Goal: Task Accomplishment & Management: Manage account settings

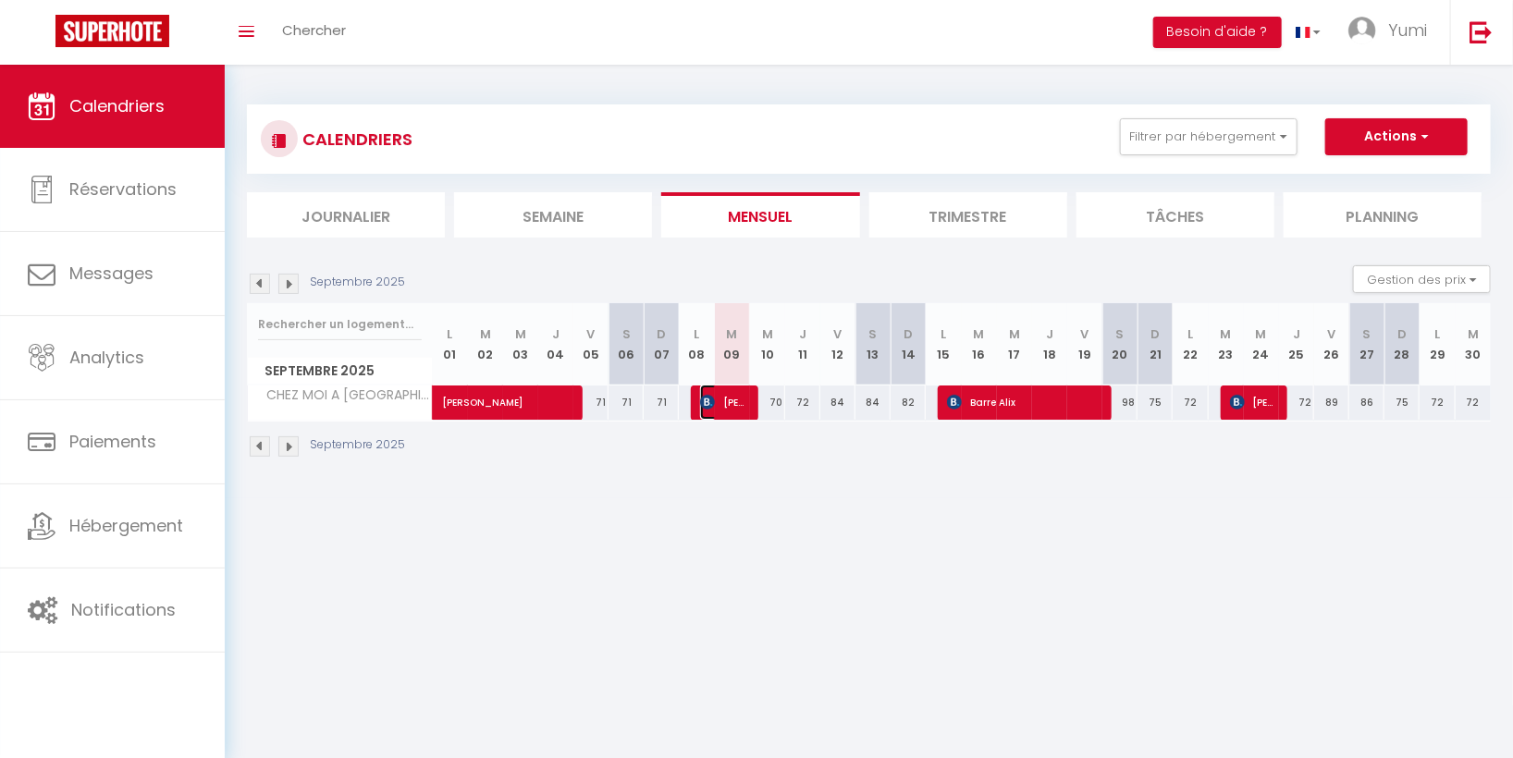
click at [728, 403] on span "[PERSON_NAME]" at bounding box center [723, 402] width 47 height 35
select select "OK"
select select "0"
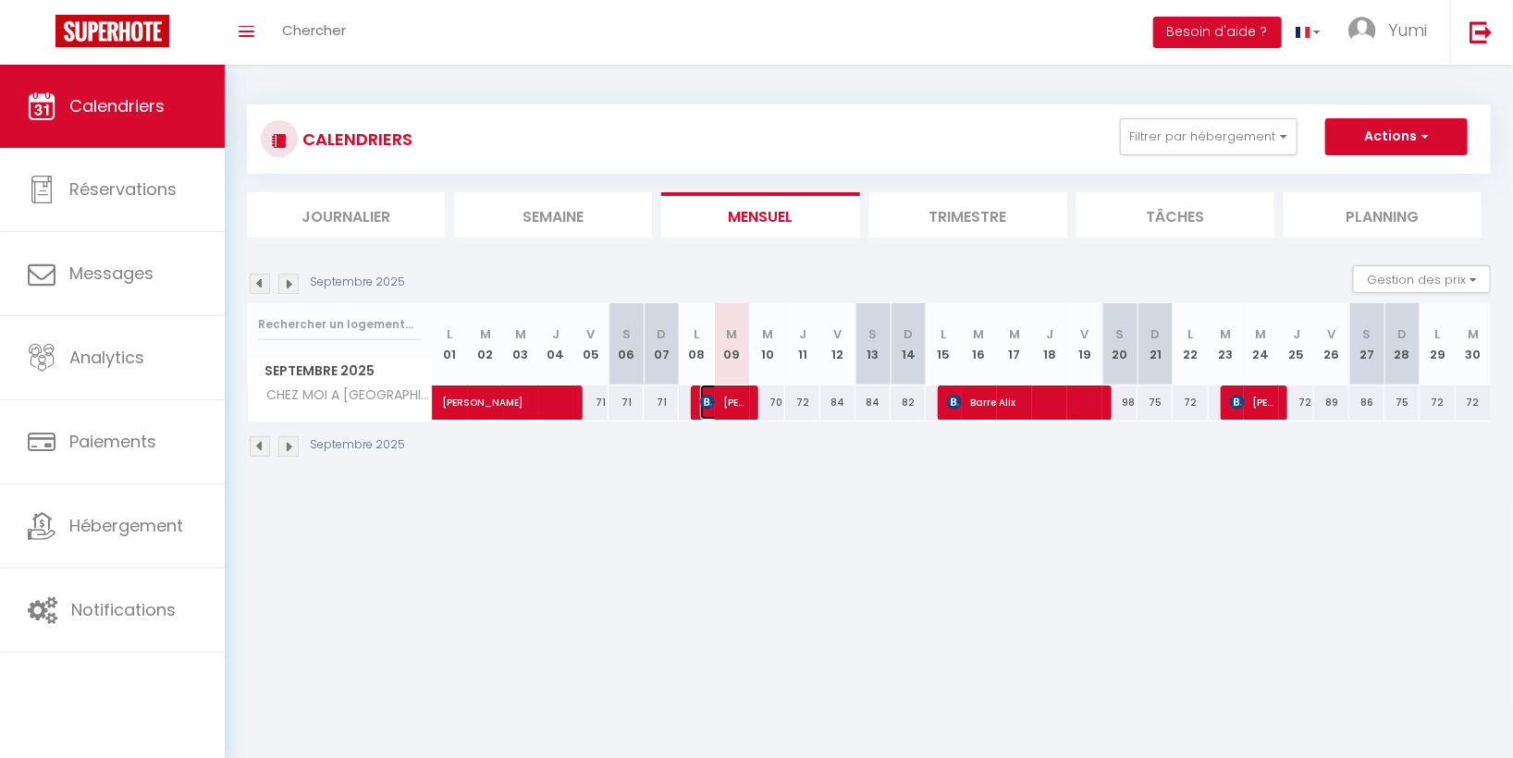
select select "1"
select select
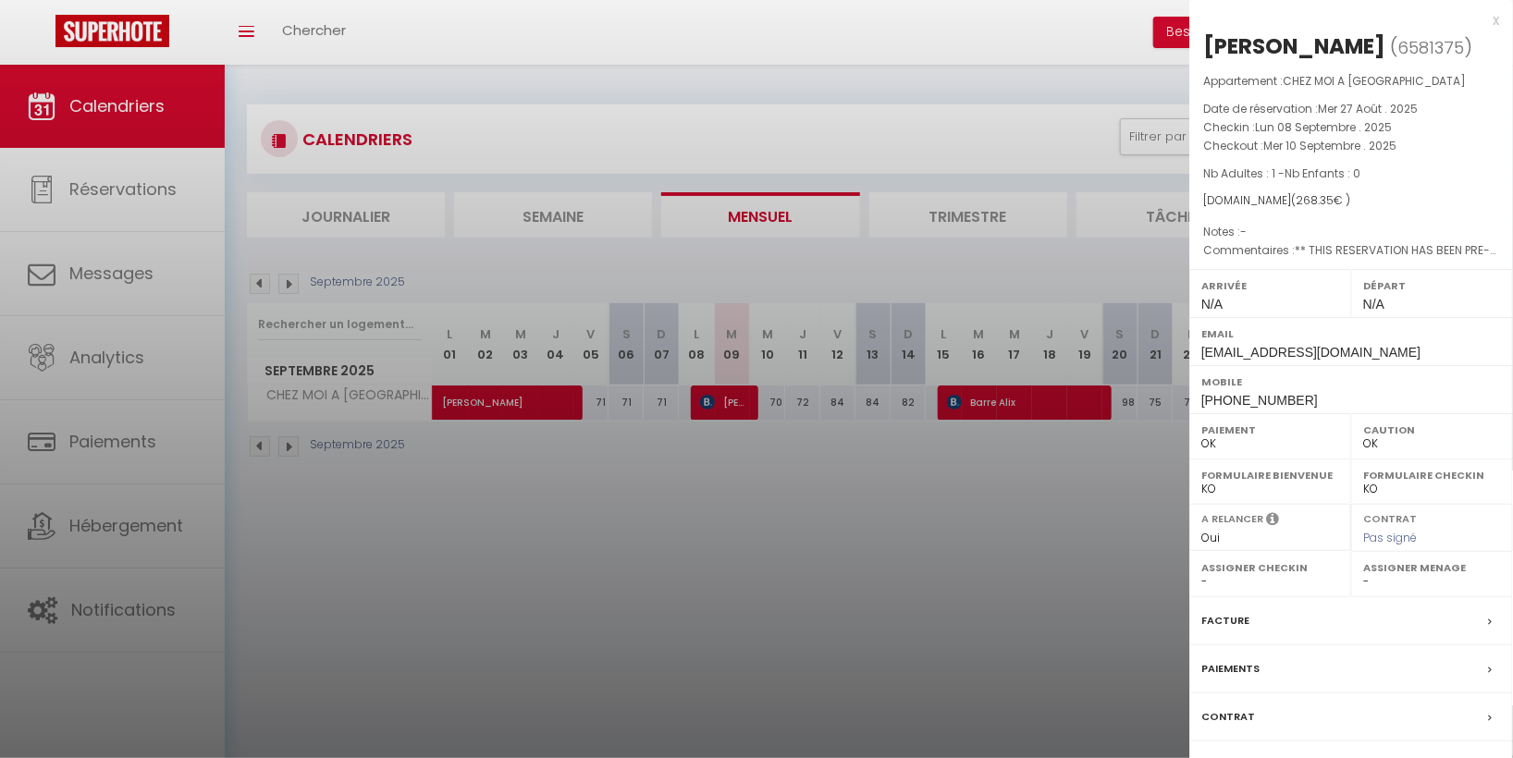
click at [1484, 693] on div "Paiements" at bounding box center [1351, 669] width 324 height 48
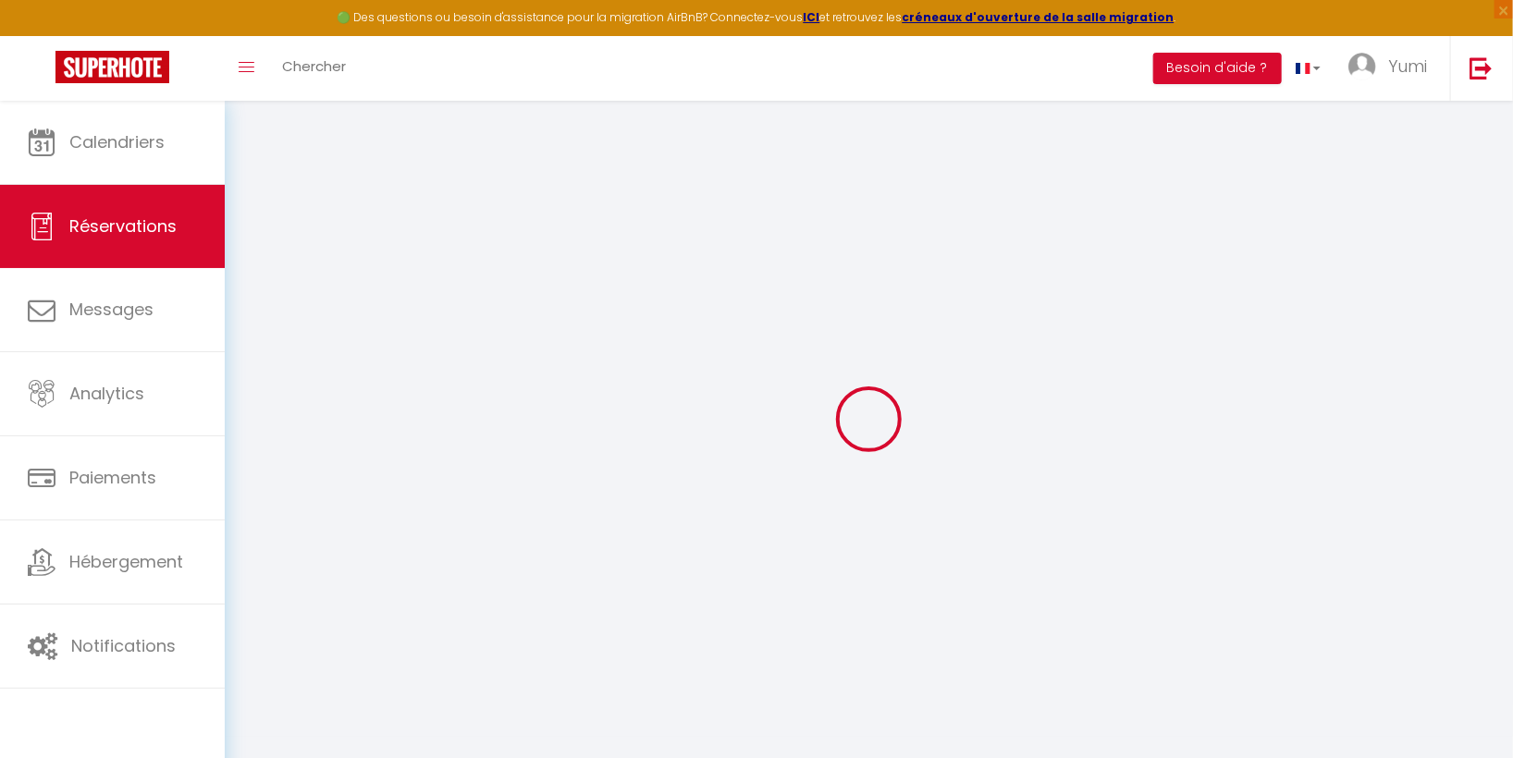
select select
checkbox input "false"
select select
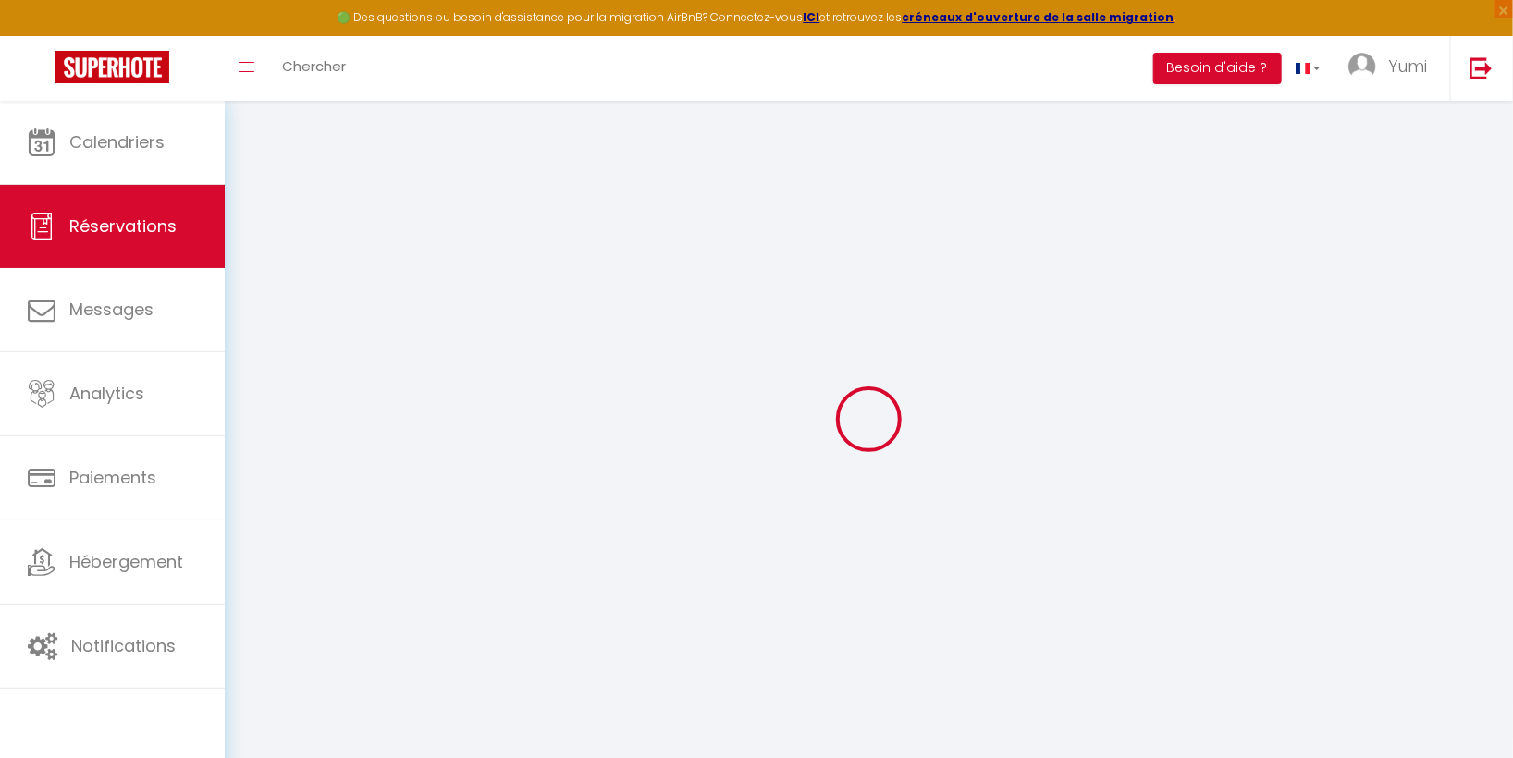
checkbox input "false"
type textarea "** THIS RESERVATION HAS BEEN PRE-PAID ** BOOKING NOTE : Payment charge is EUR 3…"
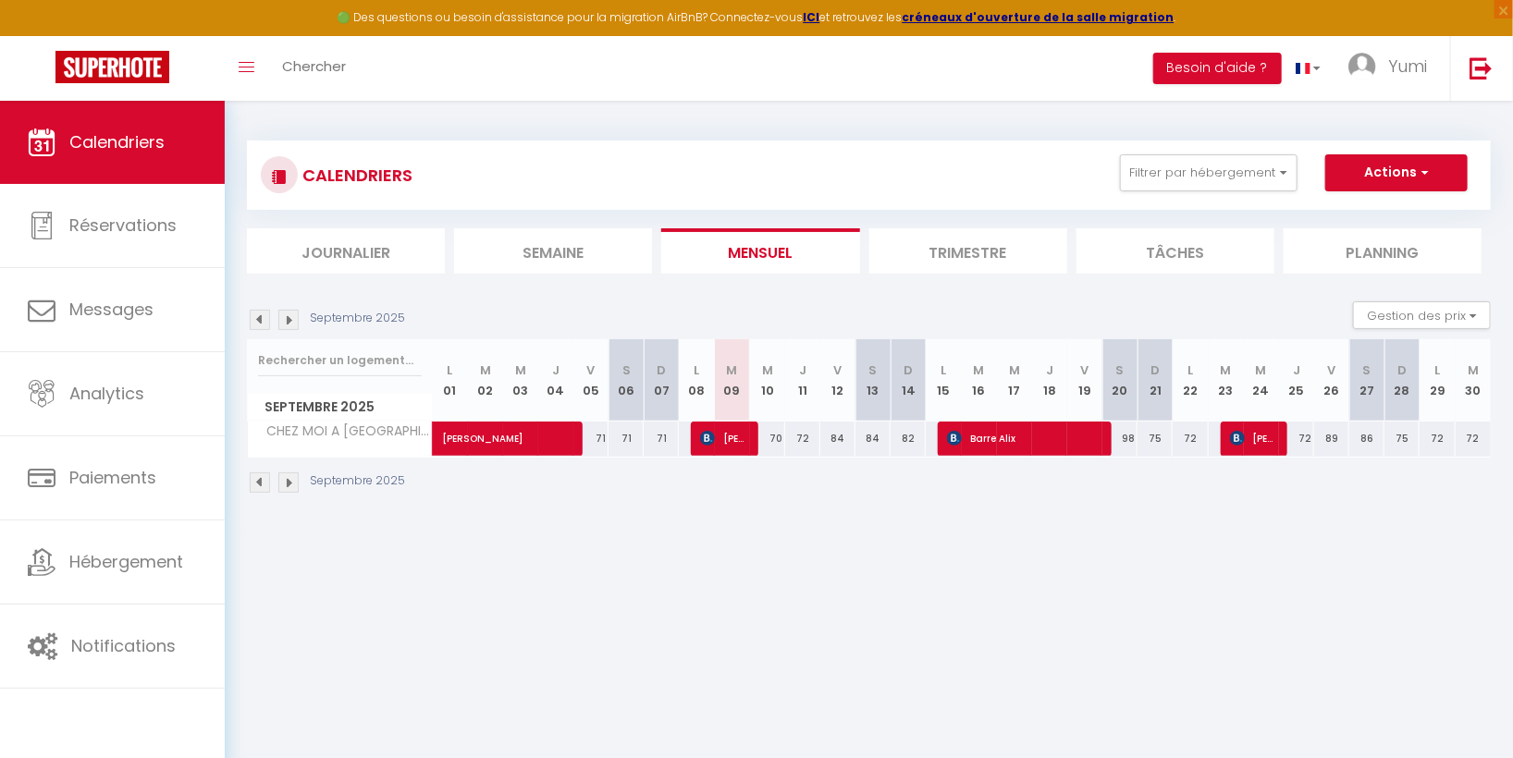
click at [965, 248] on li "Trimestre" at bounding box center [968, 250] width 198 height 45
